Goal: Information Seeking & Learning: Learn about a topic

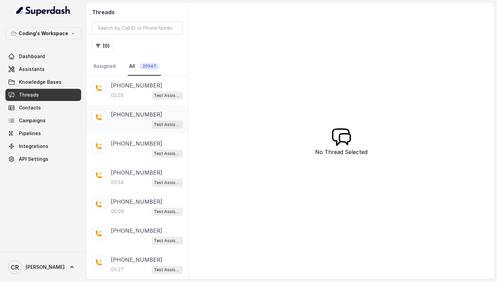
click at [121, 124] on div "Test Assistant-3" at bounding box center [147, 124] width 72 height 9
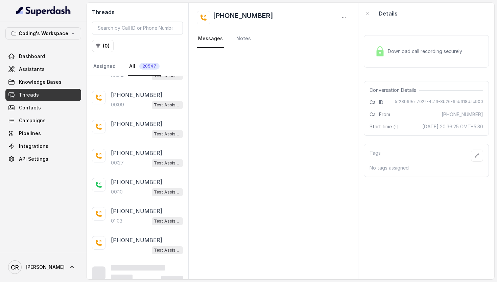
scroll to position [113, 0]
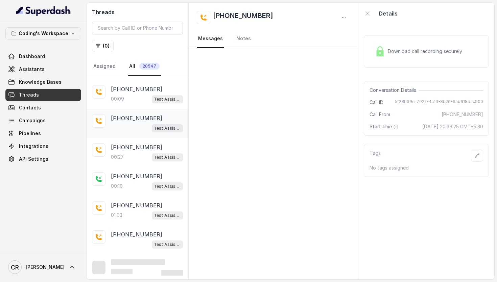
click at [121, 124] on div "Test Assistant-3" at bounding box center [147, 128] width 72 height 9
